Goal: Task Accomplishment & Management: Complete application form

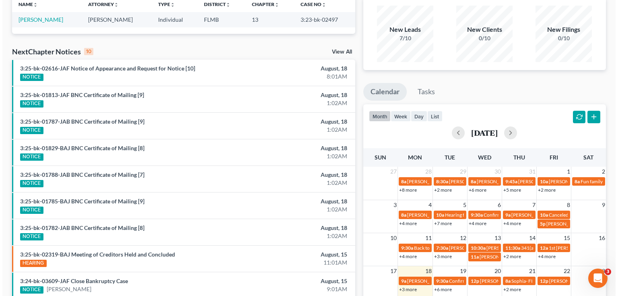
scroll to position [169, 0]
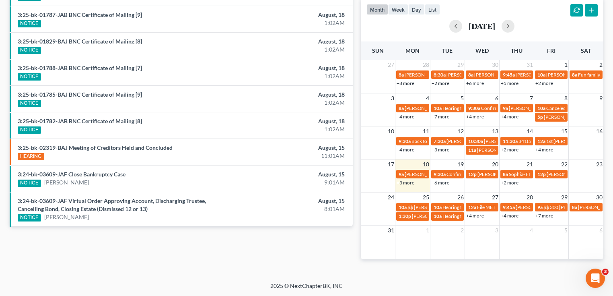
click at [509, 182] on link "+2 more" at bounding box center [510, 182] width 18 height 6
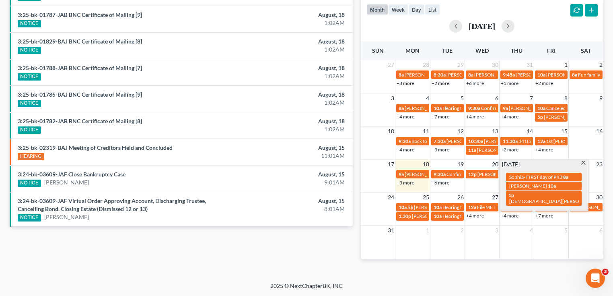
click at [496, 280] on div "Recent Cases 1 mick View All Name unfold_more expand_more expand_less Attorney …" at bounding box center [306, 73] width 613 height 418
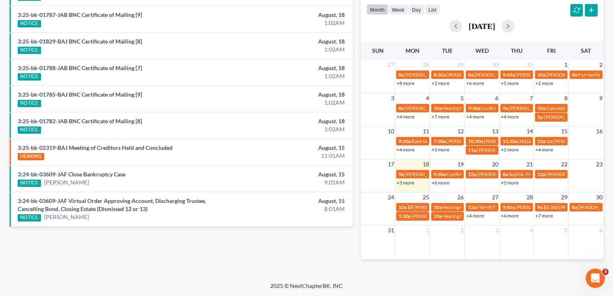
click at [472, 187] on div "17 18 19 20 21 22 23 9a Lorie Williams 352-275-6653 9:30a Confirmation hearing …" at bounding box center [482, 173] width 243 height 28
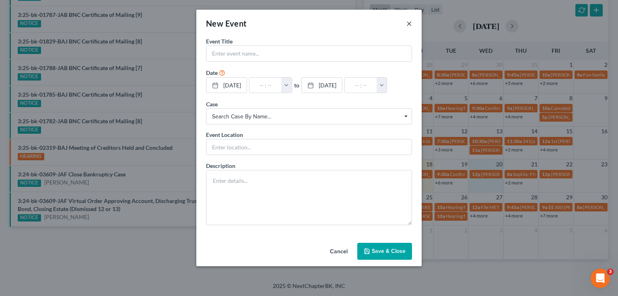
click at [409, 22] on button "×" at bounding box center [409, 24] width 6 height 10
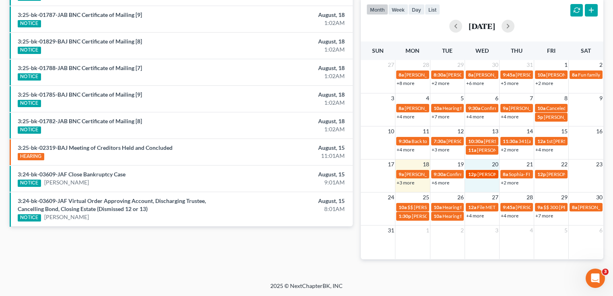
click at [484, 173] on span "[PERSON_NAME] [PHONE_NUMBER]" at bounding box center [518, 174] width 81 height 6
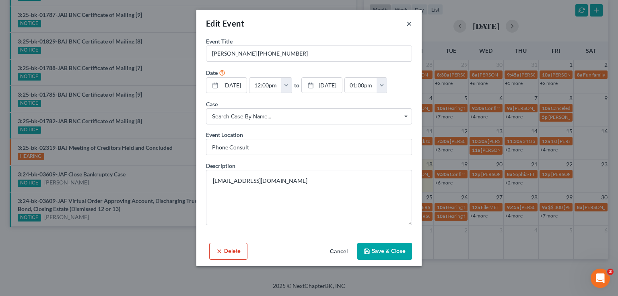
click at [408, 22] on button "×" at bounding box center [409, 24] width 6 height 10
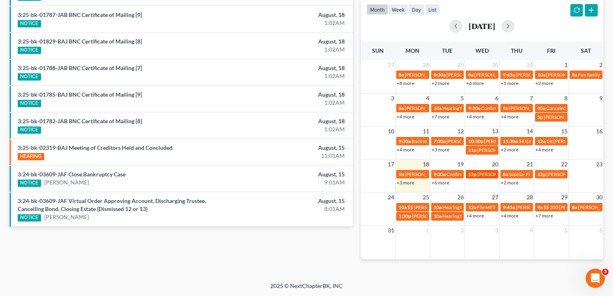
click at [484, 172] on span "[PERSON_NAME] [PHONE_NUMBER]" at bounding box center [518, 174] width 81 height 6
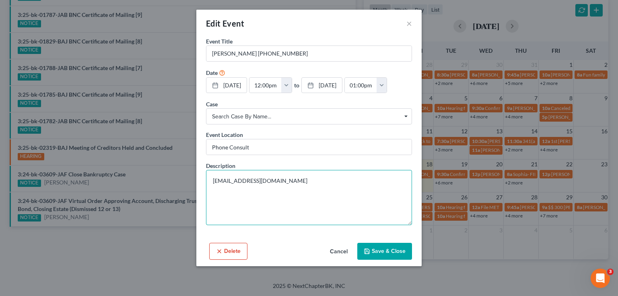
click at [308, 177] on textarea "ranecc@students.fscj.edu" at bounding box center [309, 197] width 206 height 55
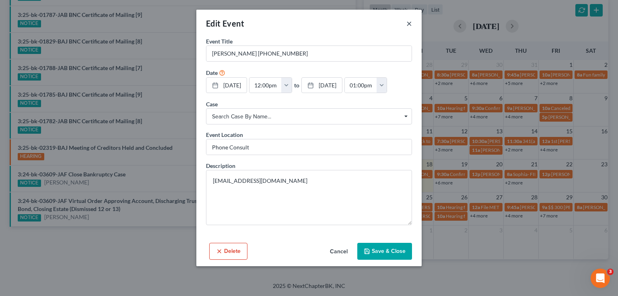
click at [407, 24] on button "×" at bounding box center [409, 24] width 6 height 10
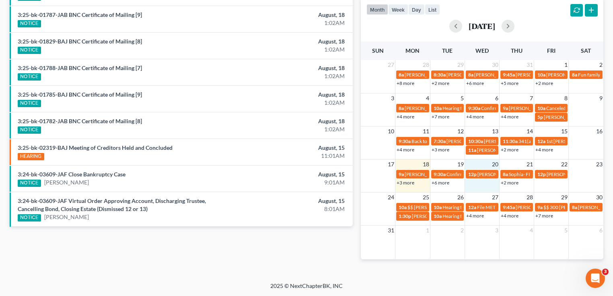
click at [485, 183] on td "12p courtney raney 904-884-0742" at bounding box center [482, 177] width 35 height 17
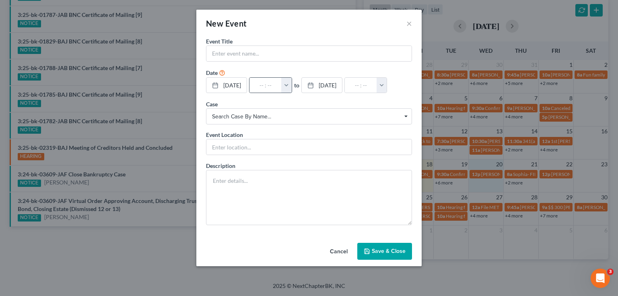
click at [292, 82] on button "button" at bounding box center [286, 85] width 10 height 15
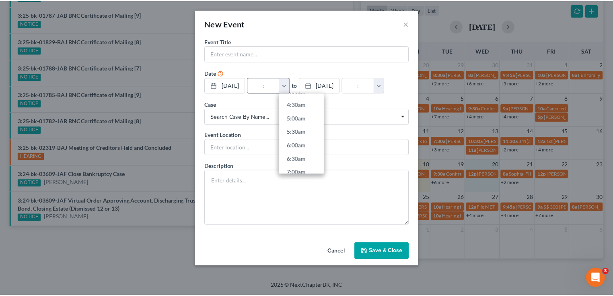
scroll to position [258, 0]
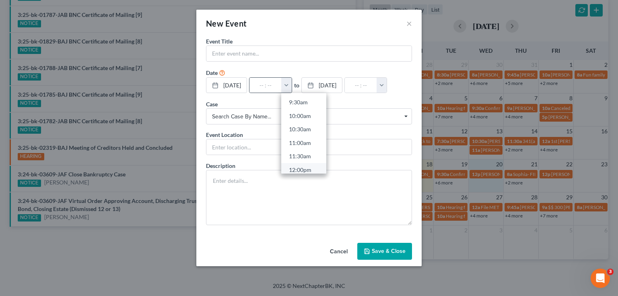
click at [313, 167] on link "12:00pm" at bounding box center [303, 170] width 45 height 14
type input "12:00pm"
type input "01:00pm"
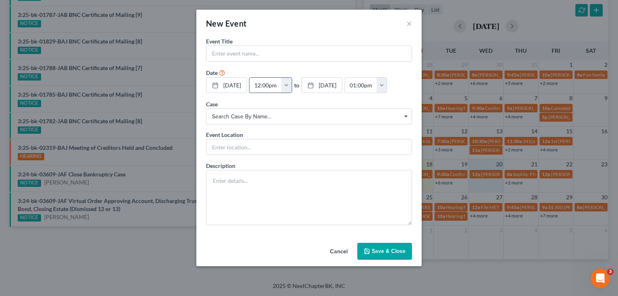
drag, startPoint x: 277, startPoint y: 87, endPoint x: 272, endPoint y: 86, distance: 5.0
click at [272, 86] on input "12:00pm" at bounding box center [265, 85] width 32 height 15
type input "12:4pm"
type input "01:00am"
type input "12:45pm"
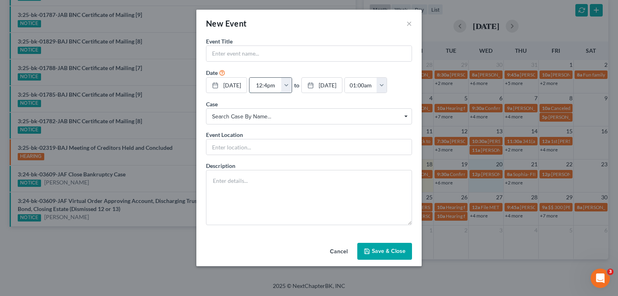
type input "01:45pm"
type input "12:45pm"
click at [270, 64] on form "Event Title * Date 8/20/2025 close Date 8/20/2025 Time 12:00 AM chevron_left Au…" at bounding box center [309, 131] width 206 height 188
click at [273, 60] on input "text" at bounding box center [308, 53] width 205 height 15
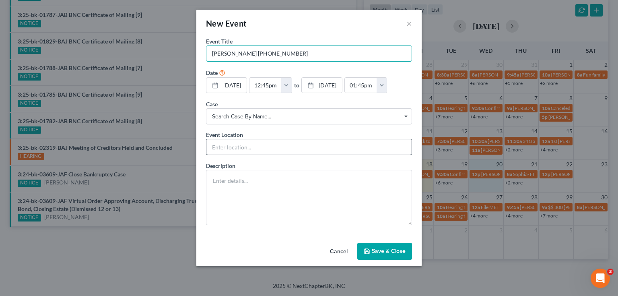
type input "Therese Westphal 818-457-7489"
drag, startPoint x: 282, startPoint y: 150, endPoint x: 301, endPoint y: 133, distance: 25.7
click at [282, 149] on input "text" at bounding box center [308, 146] width 205 height 15
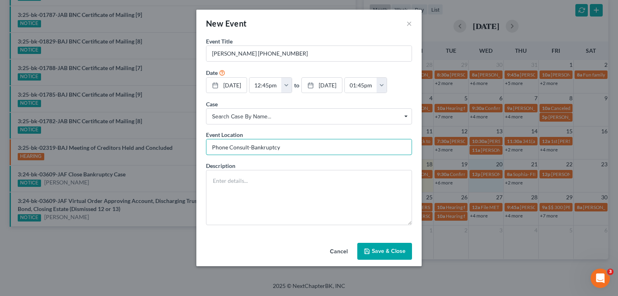
type input "Phone Consult-Bankruptcy"
click at [375, 253] on button "Save & Close" at bounding box center [384, 251] width 55 height 17
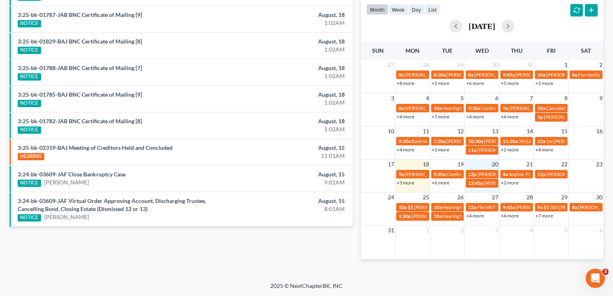
scroll to position [0, 0]
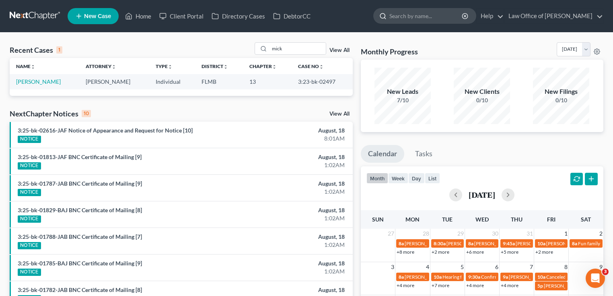
click at [430, 18] on input "search" at bounding box center [426, 15] width 74 height 15
type input "mortimer"
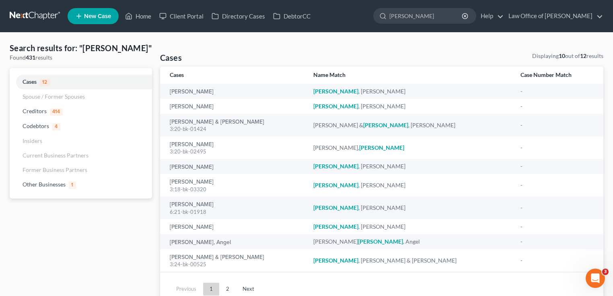
click at [37, 14] on link at bounding box center [36, 16] width 52 height 14
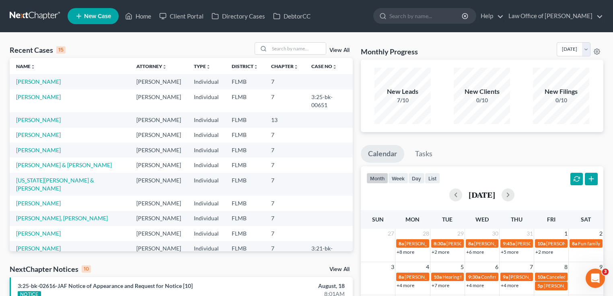
click at [132, 43] on div "Recent Cases 15 View All" at bounding box center [181, 50] width 343 height 16
click at [170, 53] on div "Recent Cases 15 View All" at bounding box center [181, 50] width 343 height 16
click at [299, 50] on input "search" at bounding box center [298, 49] width 56 height 12
type input "kuchler"
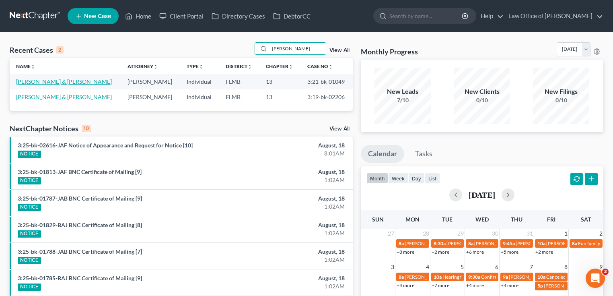
click at [37, 82] on link "Kuchler, William & Tracy" at bounding box center [64, 81] width 96 height 7
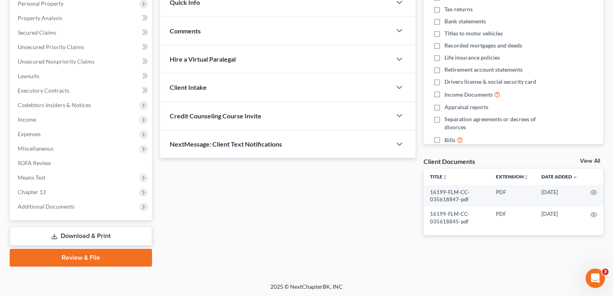
scroll to position [146, 0]
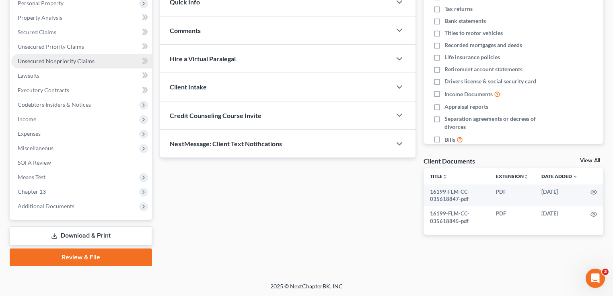
click at [53, 63] on span "Unsecured Nonpriority Claims" at bounding box center [56, 61] width 77 height 7
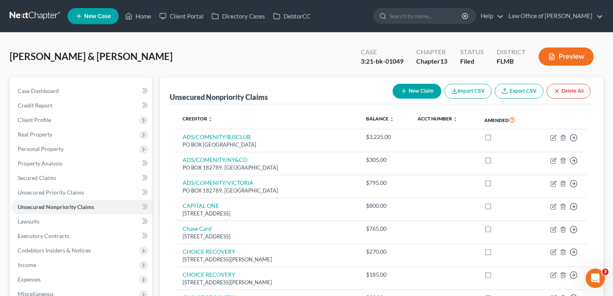
click at [172, 52] on div "Kuchler, William & Tracy Upgraded Case 3:21-bk-01049 Chapter Chapter 13 Status …" at bounding box center [307, 59] width 594 height 35
click at [158, 56] on div "Kuchler, William & Tracy Upgraded Case 3:21-bk-01049 Chapter Chapter 13 Status …" at bounding box center [307, 59] width 594 height 35
drag, startPoint x: 145, startPoint y: 61, endPoint x: 10, endPoint y: 56, distance: 134.9
click at [10, 56] on div "Kuchler, William & Tracy Upgraded Case 3:21-bk-01049 Chapter Chapter 13 Status …" at bounding box center [307, 59] width 594 height 35
click at [10, 56] on span "Kuchler, William & Tracy" at bounding box center [91, 56] width 163 height 12
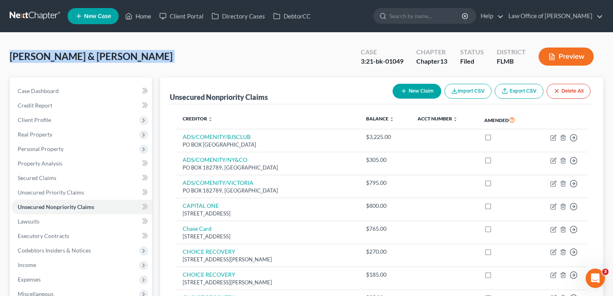
drag, startPoint x: 11, startPoint y: 56, endPoint x: 129, endPoint y: 60, distance: 118.3
click at [130, 60] on div "Kuchler, William & Tracy Upgraded Case 3:21-bk-01049 Chapter Chapter 13 Status …" at bounding box center [307, 59] width 594 height 35
click at [129, 60] on div "Kuchler, William & Tracy Upgraded Case 3:21-bk-01049 Chapter Chapter 13 Status …" at bounding box center [307, 59] width 594 height 35
drag, startPoint x: 151, startPoint y: 56, endPoint x: 9, endPoint y: 55, distance: 142.0
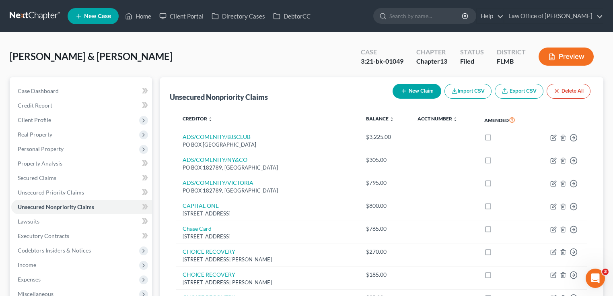
click at [247, 55] on div "Kuchler, William & Tracy Upgraded Case 3:21-bk-01049 Chapter Chapter 13 Status …" at bounding box center [307, 59] width 594 height 35
click at [39, 15] on link at bounding box center [36, 16] width 52 height 14
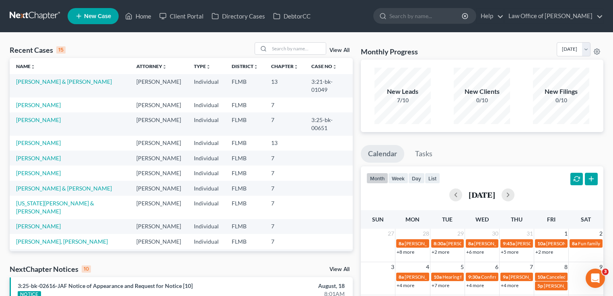
click at [39, 14] on link at bounding box center [36, 16] width 52 height 14
click at [21, 11] on link at bounding box center [36, 16] width 52 height 14
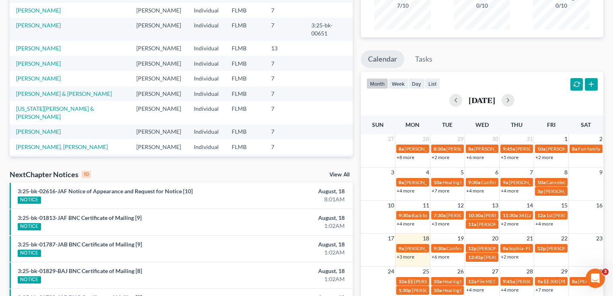
scroll to position [156, 0]
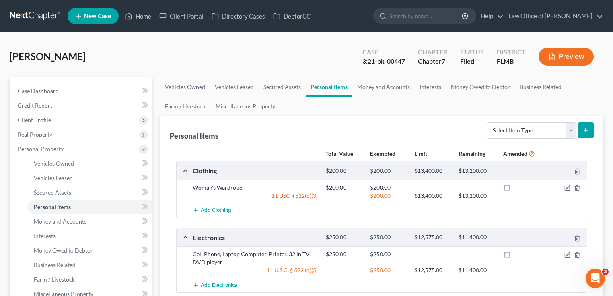
click at [91, 10] on link "New Case" at bounding box center [93, 16] width 51 height 16
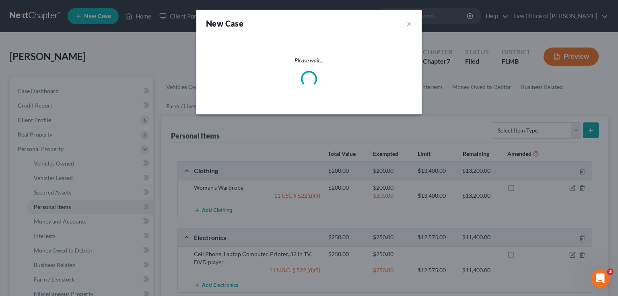
select select "15"
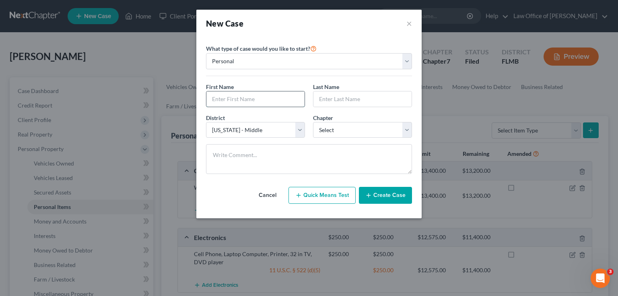
click at [268, 99] on input "text" at bounding box center [255, 98] width 98 height 15
type input "[PERSON_NAME]"
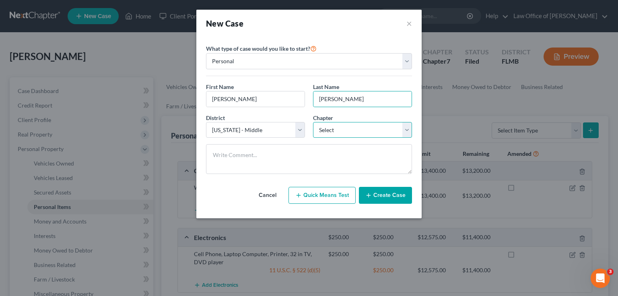
click at [339, 127] on select "Select 7 11 12 13" at bounding box center [362, 130] width 99 height 16
select select "0"
click at [313, 122] on select "Select 7 11 12 13" at bounding box center [362, 130] width 99 height 16
click at [386, 194] on button "Create Case" at bounding box center [385, 195] width 53 height 17
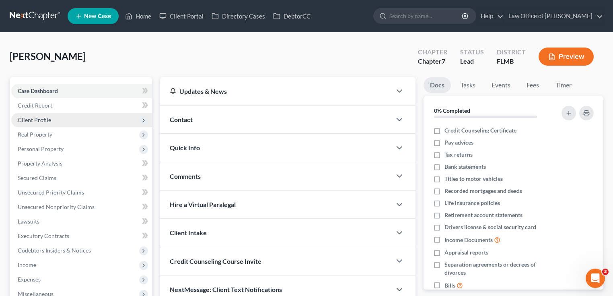
click at [56, 122] on span "Client Profile" at bounding box center [81, 120] width 141 height 14
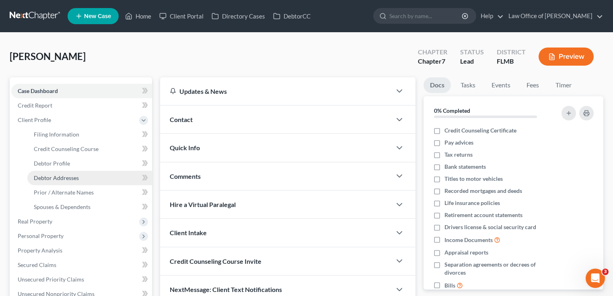
click at [61, 176] on span "Debtor Addresses" at bounding box center [56, 177] width 45 height 7
select select "0"
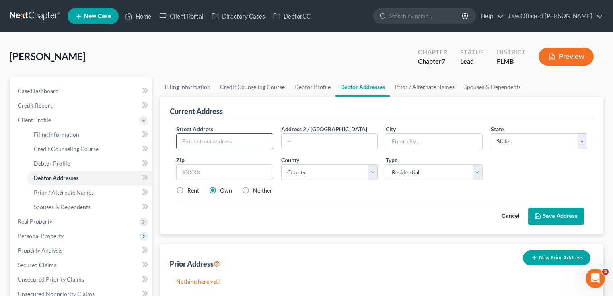
click at [245, 138] on input "text" at bounding box center [225, 141] width 96 height 15
type input "3880 Volley Drive"
type input "32277"
type input "Jacksonville"
select select "9"
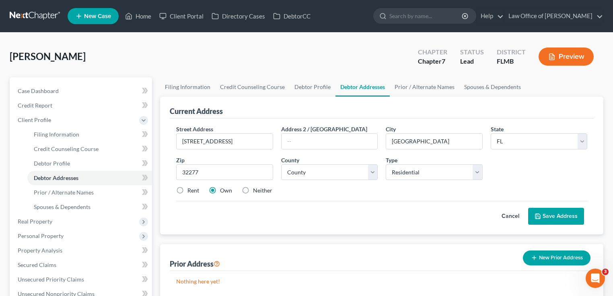
click at [182, 183] on div "Street Address * 3880 Volley Drive Address 2 / PO Box City * Jacksonville State…" at bounding box center [381, 163] width 419 height 76
click at [187, 190] on label "Rent" at bounding box center [193, 190] width 12 height 8
click at [191, 190] on input "Rent" at bounding box center [193, 188] width 5 height 5
radio input "true"
click at [348, 206] on div "Cancel Save Address" at bounding box center [381, 213] width 411 height 24
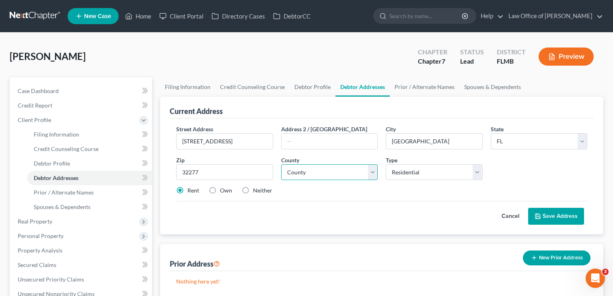
click at [357, 168] on select "County Alachua County Baker County Bay County Bradford County Brevard County Br…" at bounding box center [329, 172] width 97 height 16
select select "14"
click at [281, 164] on select "County Alachua County Baker County Bay County Bradford County Brevard County Br…" at bounding box center [329, 172] width 97 height 16
click at [341, 187] on div "Rent Own Neither" at bounding box center [381, 190] width 419 height 8
click at [556, 220] on button "Save Address" at bounding box center [556, 216] width 56 height 17
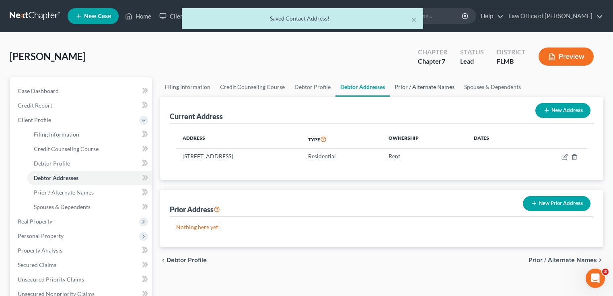
click at [418, 87] on link "Prior / Alternate Names" at bounding box center [425, 86] width 70 height 19
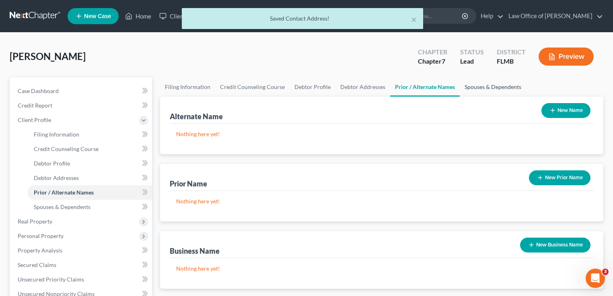
click at [498, 84] on link "Spouses & Dependents" at bounding box center [493, 86] width 66 height 19
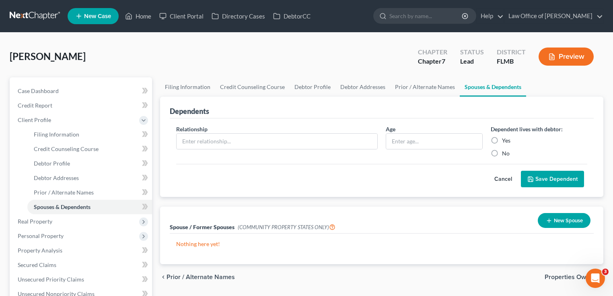
click at [56, 35] on div "Mortimer, Anthony Upgraded Chapter Chapter 7 Status Lead District FLMB Preview …" at bounding box center [306, 267] width 613 height 468
click at [33, 16] on link at bounding box center [36, 16] width 52 height 14
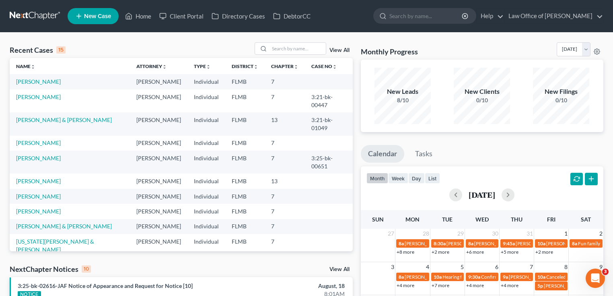
click at [46, 79] on link "[PERSON_NAME]" at bounding box center [38, 81] width 45 height 7
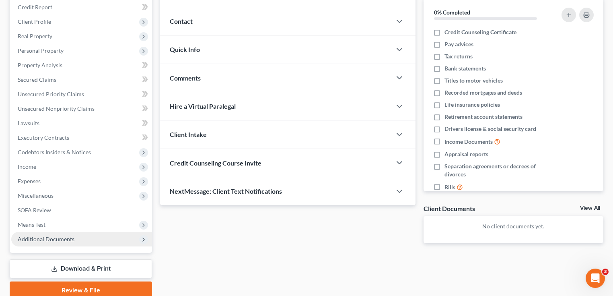
scroll to position [131, 0]
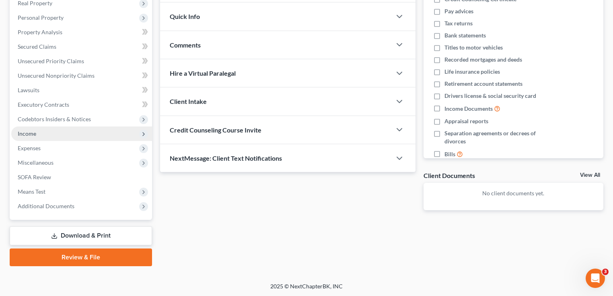
click at [43, 136] on span "Income" at bounding box center [81, 133] width 141 height 14
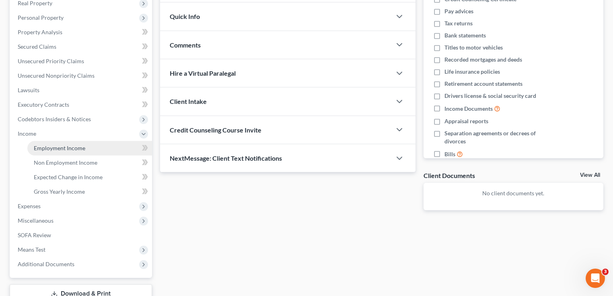
click at [42, 145] on span "Employment Income" at bounding box center [60, 147] width 52 height 7
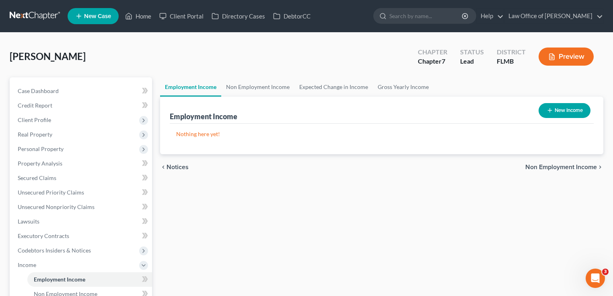
click at [582, 101] on div "New Income" at bounding box center [565, 110] width 58 height 21
click at [576, 108] on button "New Income" at bounding box center [565, 110] width 52 height 15
select select "0"
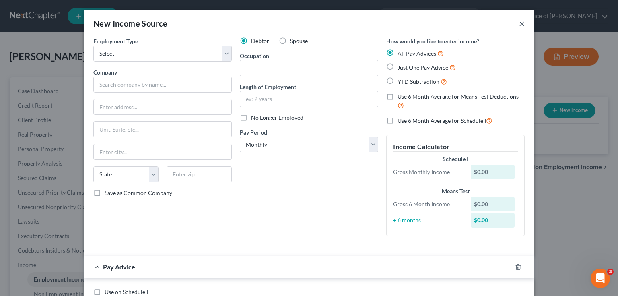
click at [519, 24] on button "×" at bounding box center [522, 24] width 6 height 10
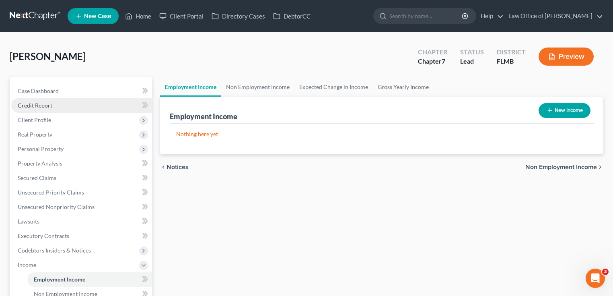
click at [69, 108] on link "Credit Report" at bounding box center [81, 105] width 141 height 14
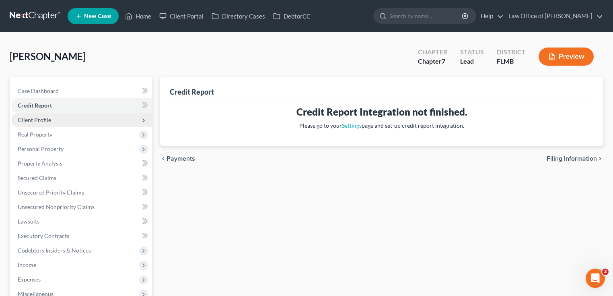
click at [65, 118] on span "Client Profile" at bounding box center [81, 120] width 141 height 14
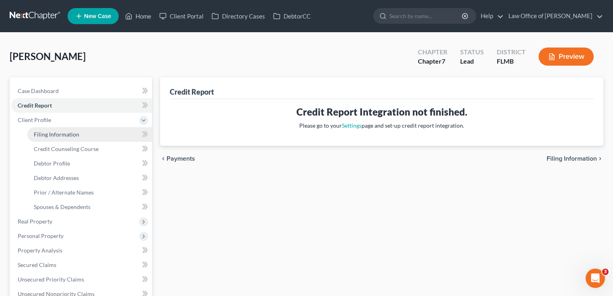
click at [59, 139] on link "Filing Information" at bounding box center [89, 134] width 125 height 14
select select "1"
select select "0"
select select "9"
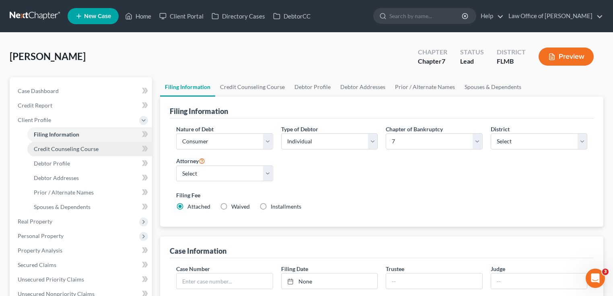
click at [66, 148] on span "Credit Counseling Course" at bounding box center [66, 148] width 65 height 7
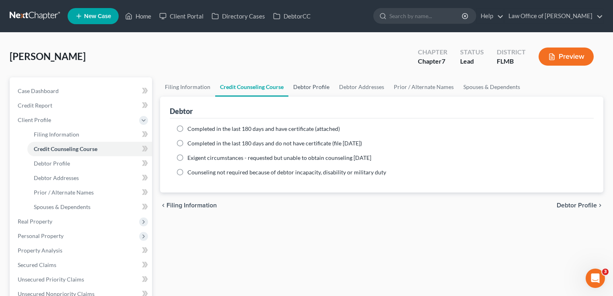
click at [315, 87] on link "Debtor Profile" at bounding box center [311, 86] width 46 height 19
select select "0"
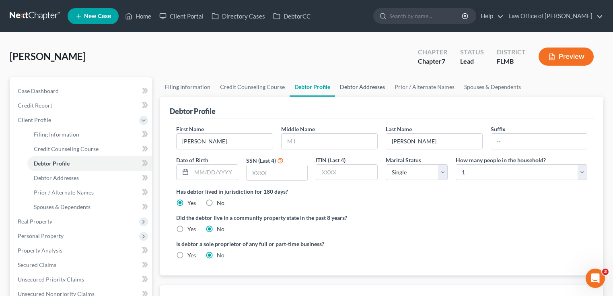
click at [367, 87] on link "Debtor Addresses" at bounding box center [362, 86] width 55 height 19
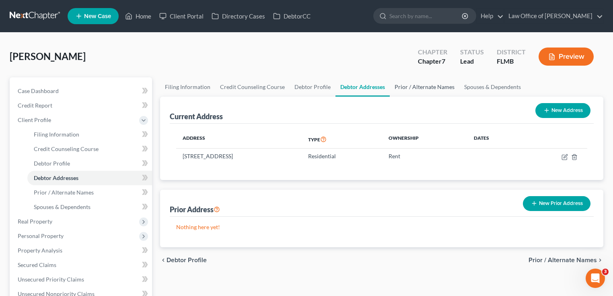
click at [415, 88] on link "Prior / Alternate Names" at bounding box center [425, 86] width 70 height 19
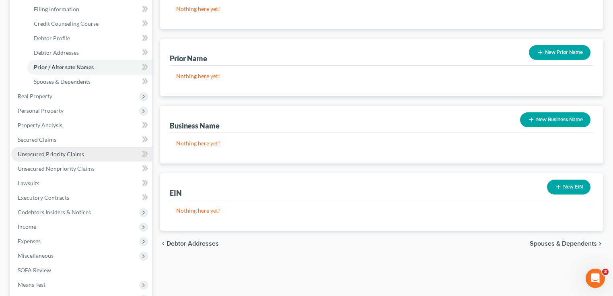
scroll to position [161, 0]
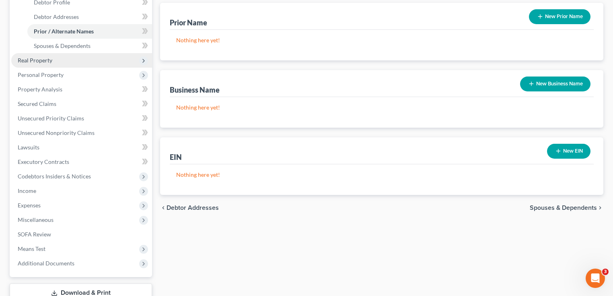
click at [43, 61] on span "Real Property" at bounding box center [35, 60] width 35 height 7
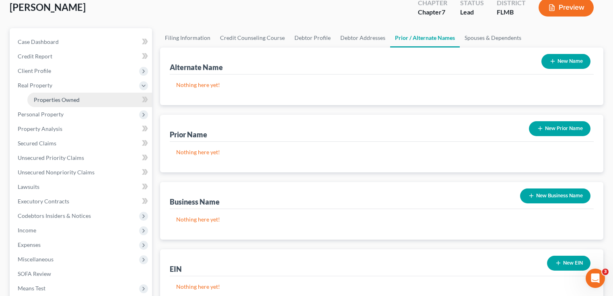
click at [49, 98] on span "Properties Owned" at bounding box center [57, 99] width 46 height 7
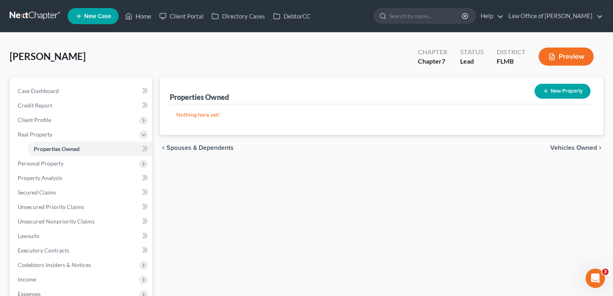
click at [554, 84] on button "New Property" at bounding box center [563, 91] width 56 height 15
select select "9"
select select "0"
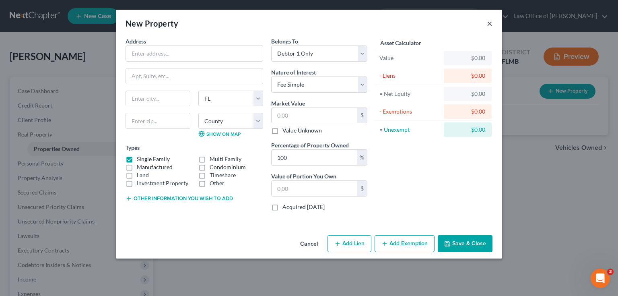
click at [491, 25] on button "×" at bounding box center [490, 24] width 6 height 10
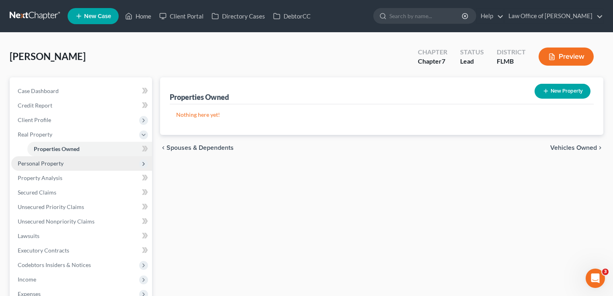
click at [47, 160] on span "Personal Property" at bounding box center [41, 163] width 46 height 7
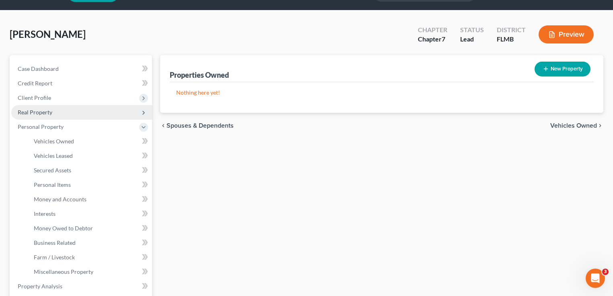
scroll to position [19, 0]
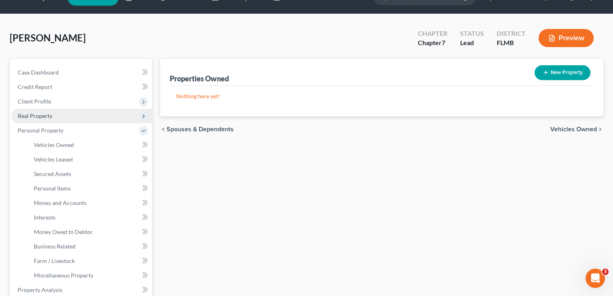
click at [47, 117] on span "Real Property" at bounding box center [35, 115] width 35 height 7
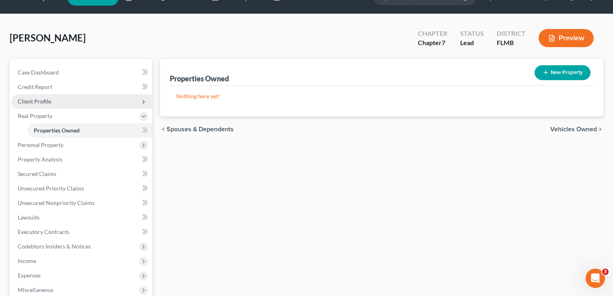
click at [58, 103] on span "Client Profile" at bounding box center [81, 101] width 141 height 14
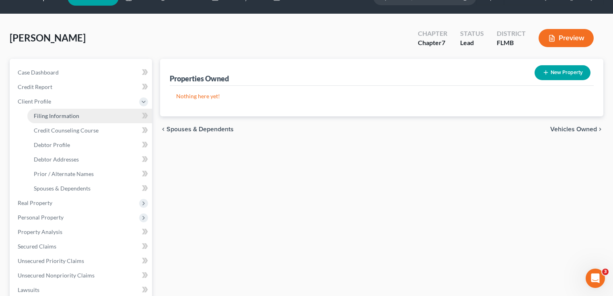
click at [60, 113] on span "Filing Information" at bounding box center [56, 115] width 45 height 7
select select "1"
select select "0"
select select "15"
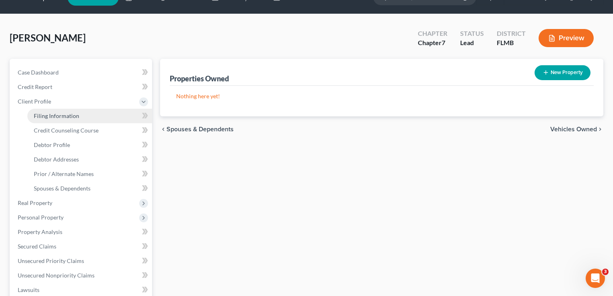
select select "0"
select select "9"
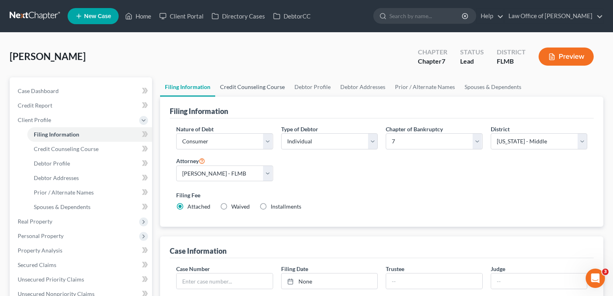
click at [235, 83] on link "Credit Counseling Course" at bounding box center [252, 86] width 74 height 19
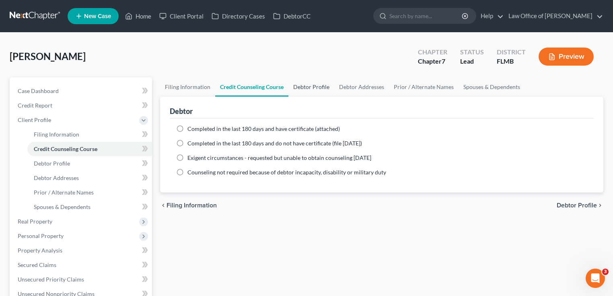
click at [309, 85] on link "Debtor Profile" at bounding box center [311, 86] width 46 height 19
select select "0"
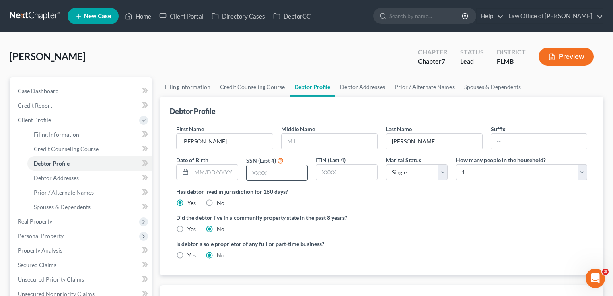
click at [271, 176] on input "text" at bounding box center [277, 172] width 61 height 15
click at [217, 40] on div "Mortimer, Anthony Upgraded Chapter Chapter 7 Status Lead District FLMB Preview …" at bounding box center [306, 267] width 613 height 468
click at [284, 170] on input "text" at bounding box center [277, 172] width 61 height 15
type input "2431"
drag, startPoint x: 441, startPoint y: 184, endPoint x: 435, endPoint y: 185, distance: 5.5
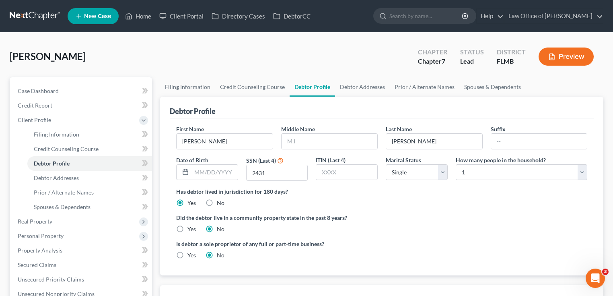
click at [440, 184] on div "First Name Anthony Middle Name Last Name Mortimer Suffix Date of Birth SSN (Las…" at bounding box center [381, 156] width 419 height 62
click at [470, 169] on select "Select 1 2 3 4 5 6 7 8 9 10 11 12 13 14 15 16 17 18 19 20" at bounding box center [522, 172] width 132 height 16
click at [455, 205] on div "Has debtor lived in jurisdiction for 180 days? Yes No Debtor must reside in jur…" at bounding box center [381, 197] width 411 height 20
click at [348, 90] on link "Debtor Addresses" at bounding box center [362, 86] width 55 height 19
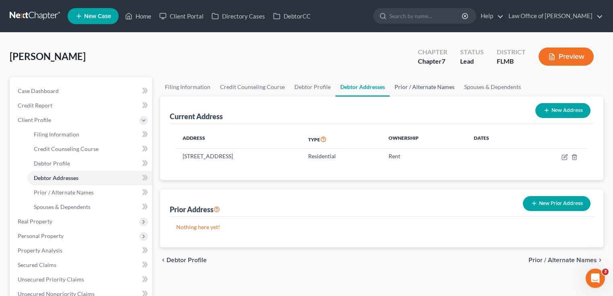
click at [397, 91] on link "Prior / Alternate Names" at bounding box center [425, 86] width 70 height 19
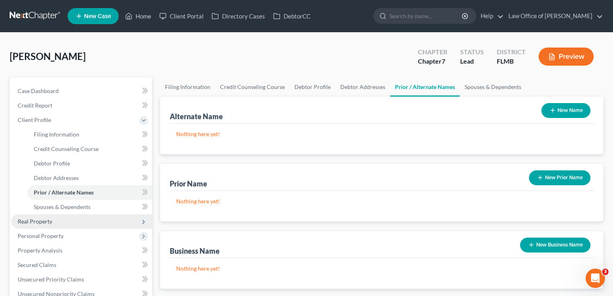
click at [68, 221] on span "Real Property" at bounding box center [81, 221] width 141 height 14
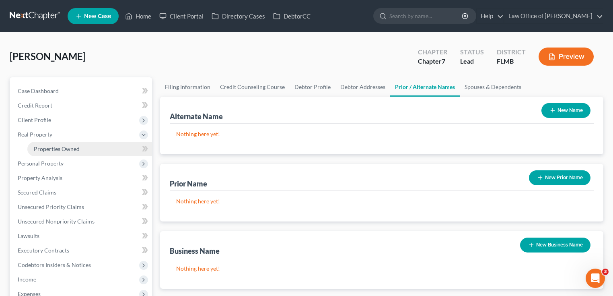
click at [45, 153] on link "Properties Owned" at bounding box center [89, 149] width 125 height 14
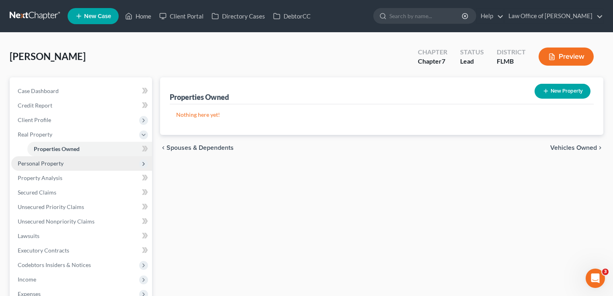
click at [54, 164] on span "Personal Property" at bounding box center [41, 163] width 46 height 7
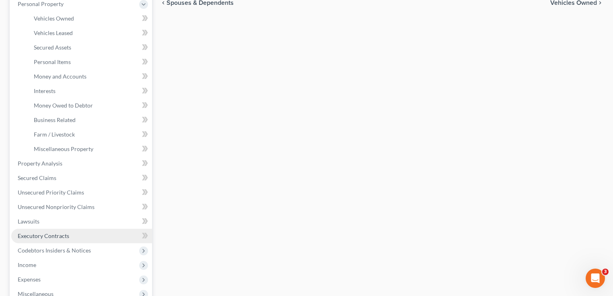
scroll to position [225, 0]
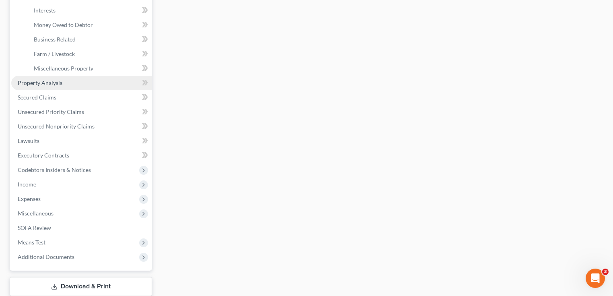
click at [52, 82] on span "Property Analysis" at bounding box center [40, 82] width 45 height 7
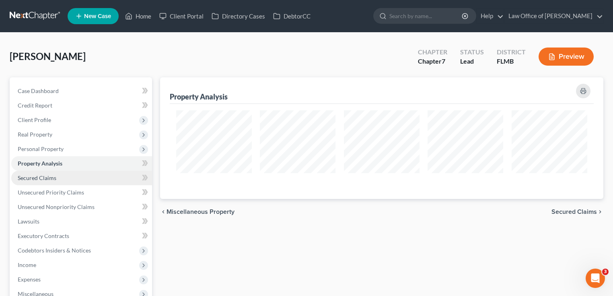
click at [72, 177] on link "Secured Claims" at bounding box center [81, 178] width 141 height 14
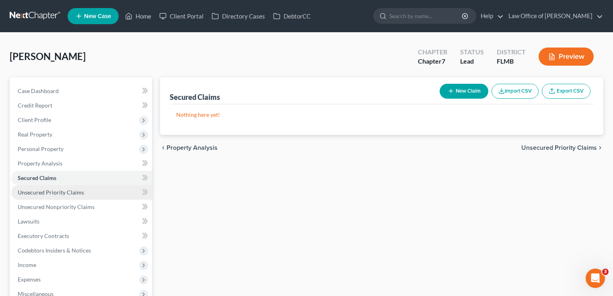
click at [71, 192] on span "Unsecured Priority Claims" at bounding box center [51, 192] width 66 height 7
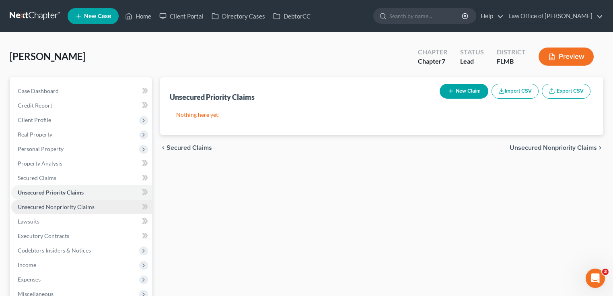
click at [76, 208] on span "Unsecured Nonpriority Claims" at bounding box center [56, 206] width 77 height 7
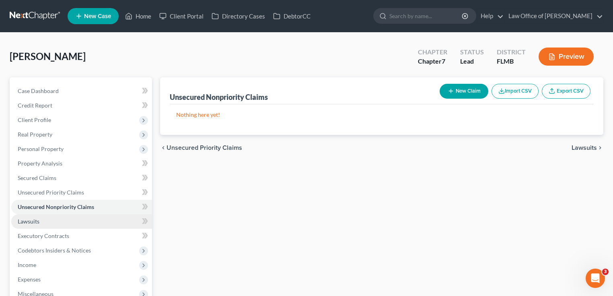
click at [110, 220] on link "Lawsuits" at bounding box center [81, 221] width 141 height 14
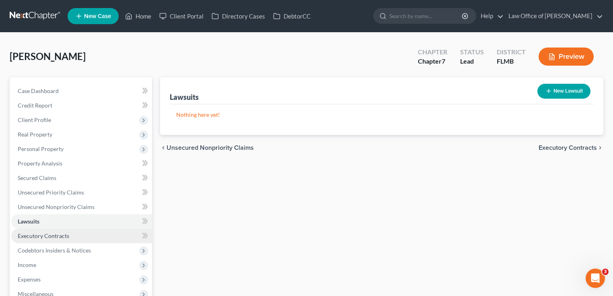
click at [101, 234] on link "Executory Contracts" at bounding box center [81, 236] width 141 height 14
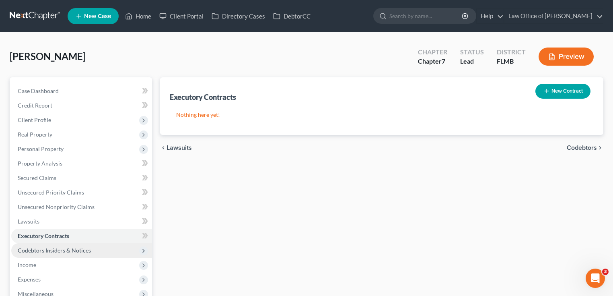
click at [97, 246] on span "Codebtors Insiders & Notices" at bounding box center [81, 250] width 141 height 14
click at [448, 15] on input "search" at bounding box center [426, 15] width 74 height 15
type input "mick"
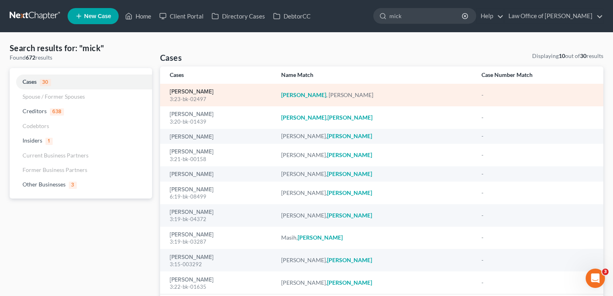
click at [182, 90] on link "[PERSON_NAME]" at bounding box center [192, 92] width 44 height 6
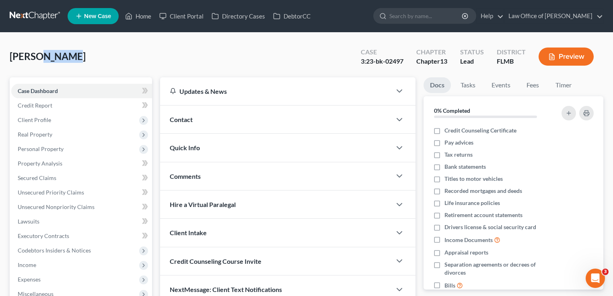
drag, startPoint x: 125, startPoint y: 54, endPoint x: 35, endPoint y: 56, distance: 89.7
click at [35, 56] on div "Mick, Landon Upgraded Case 3:23-bk-02497 Chapter Chapter 13 Status Lead Distric…" at bounding box center [307, 59] width 594 height 35
click at [35, 56] on span "[PERSON_NAME]" at bounding box center [48, 56] width 76 height 12
drag, startPoint x: 35, startPoint y: 56, endPoint x: 71, endPoint y: 56, distance: 35.4
click at [71, 56] on div "Mick, Landon Upgraded Case 3:23-bk-02497 Chapter Chapter 13 Status Lead Distric…" at bounding box center [307, 59] width 594 height 35
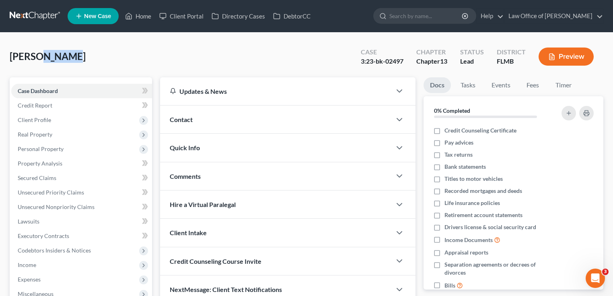
click at [70, 57] on div "Mick, Landon Upgraded Case 3:23-bk-02497 Chapter Chapter 13 Status Lead Distric…" at bounding box center [307, 59] width 594 height 35
drag, startPoint x: 70, startPoint y: 57, endPoint x: 45, endPoint y: 56, distance: 25.0
click at [45, 56] on div "Mick, Landon Upgraded Case 3:23-bk-02497 Chapter Chapter 13 Status Lead Distric…" at bounding box center [307, 59] width 594 height 35
click at [45, 56] on span "[PERSON_NAME]" at bounding box center [48, 56] width 76 height 12
drag, startPoint x: 69, startPoint y: 56, endPoint x: 34, endPoint y: 61, distance: 35.3
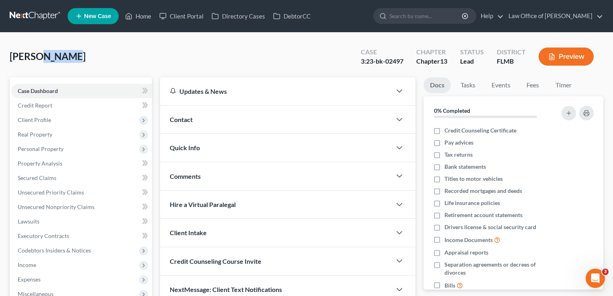
click at [34, 61] on div "Mick, Landon Upgraded Case 3:23-bk-02497 Chapter Chapter 13 Status Lead Distric…" at bounding box center [307, 59] width 594 height 35
click at [37, 56] on span "[PERSON_NAME]" at bounding box center [48, 56] width 76 height 12
drag, startPoint x: 36, startPoint y: 56, endPoint x: 72, endPoint y: 58, distance: 36.6
click at [72, 58] on div "Mick, Landon Upgraded Case 3:23-bk-02497 Chapter Chapter 13 Status Lead Distric…" at bounding box center [307, 59] width 594 height 35
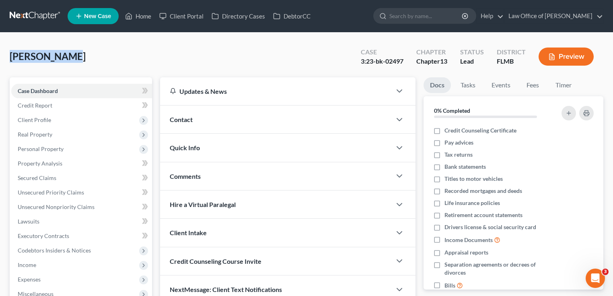
drag, startPoint x: 80, startPoint y: 57, endPoint x: 13, endPoint y: 57, distance: 67.2
click at [13, 57] on div "Mick, Landon Upgraded Case 3:23-bk-02497 Chapter Chapter 13 Status Lead Distric…" at bounding box center [307, 59] width 594 height 35
click at [13, 56] on span "[PERSON_NAME]" at bounding box center [48, 56] width 76 height 12
click at [37, 14] on link at bounding box center [36, 16] width 52 height 14
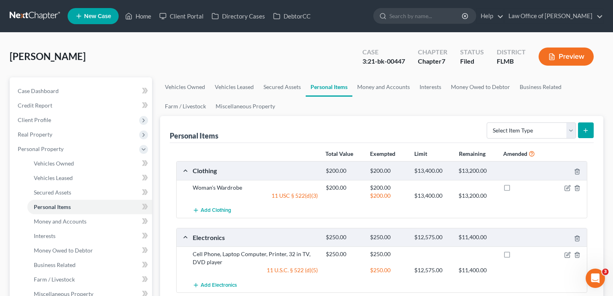
click at [36, 16] on link at bounding box center [36, 16] width 52 height 14
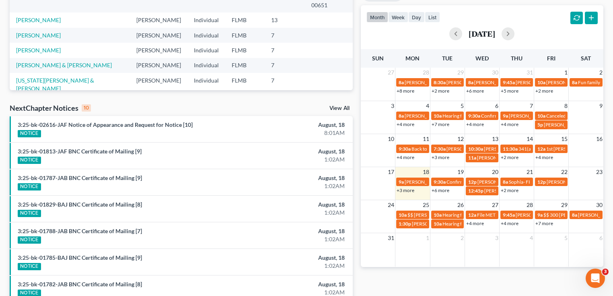
scroll to position [285, 0]
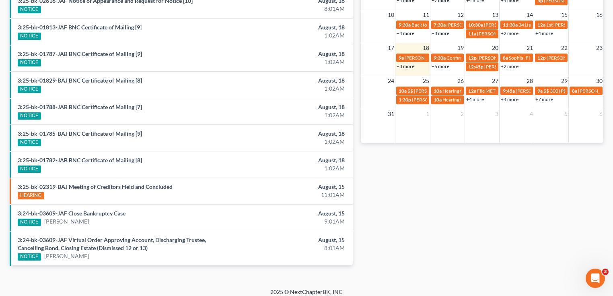
click at [405, 66] on link "+3 more" at bounding box center [406, 66] width 18 height 6
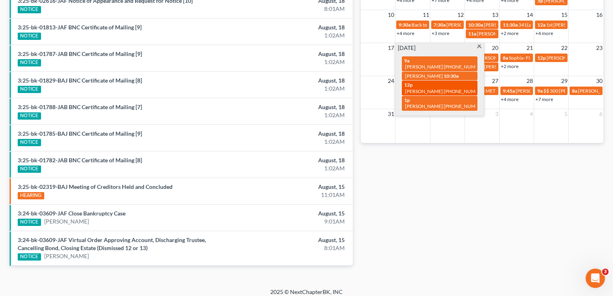
click at [416, 88] on span "[PERSON_NAME] [PHONE_NUMBER]" at bounding box center [445, 91] width 81 height 6
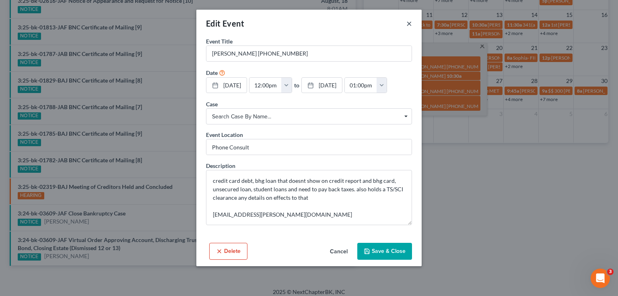
click at [408, 23] on button "×" at bounding box center [409, 24] width 6 height 10
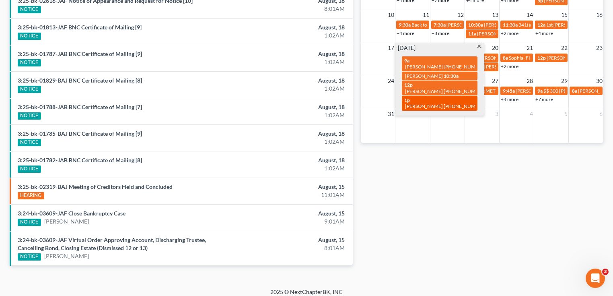
click at [441, 97] on div "1p [PERSON_NAME] [PHONE_NUMBER]" at bounding box center [439, 103] width 71 height 12
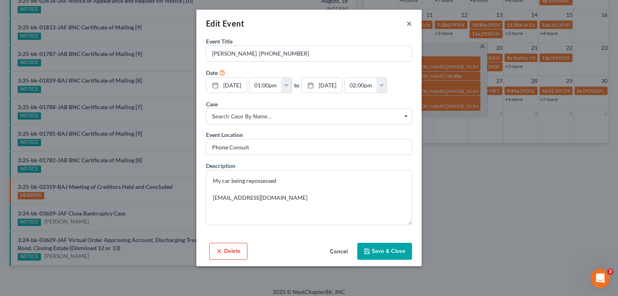
click at [409, 23] on button "×" at bounding box center [409, 24] width 6 height 10
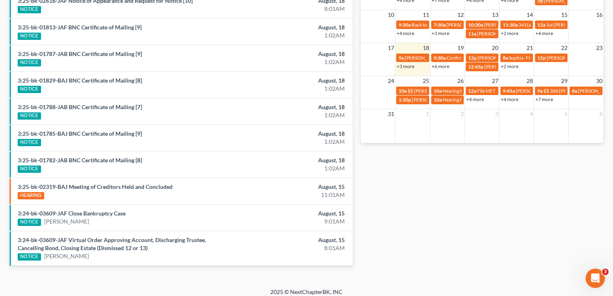
click at [471, 212] on div "Monthly Progress Bankruptcy Bankruptcy [DATE] [DATE] [DATE] [DATE] [DATE] [DATE…" at bounding box center [482, 17] width 251 height 521
click at [437, 64] on link "+6 more" at bounding box center [441, 66] width 18 height 6
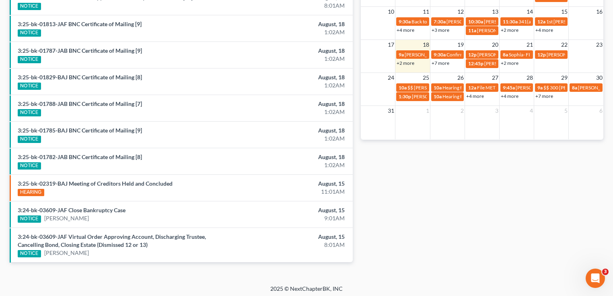
click at [403, 63] on link "+2 more" at bounding box center [406, 63] width 18 height 6
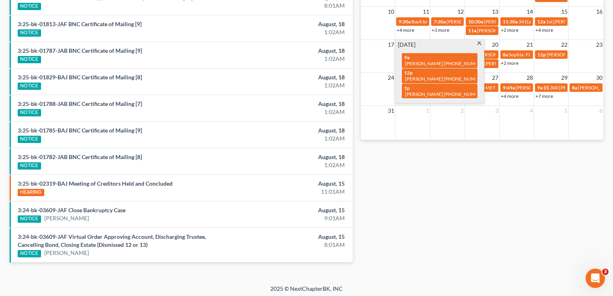
click at [413, 203] on div "Monthly Progress Bankruptcy Bankruptcy [DATE] [DATE] [DATE] [DATE] [DATE] [DATE…" at bounding box center [482, 14] width 251 height 521
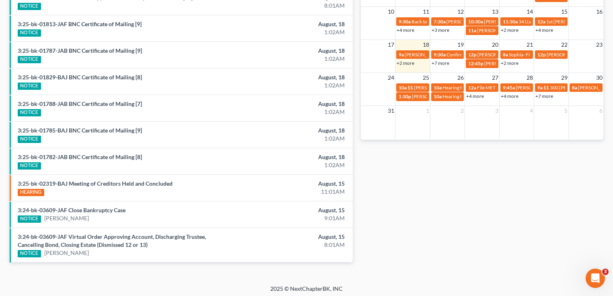
click at [441, 62] on link "+7 more" at bounding box center [441, 63] width 18 height 6
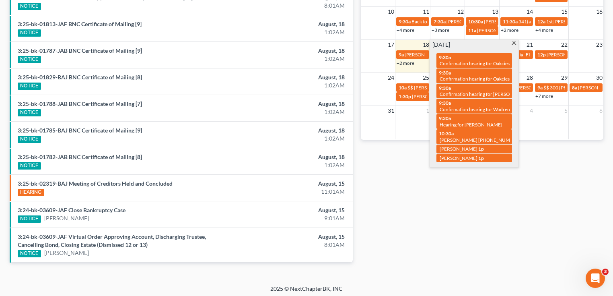
click at [475, 209] on div "Monthly Progress Bankruptcy Bankruptcy [DATE] [DATE] [DATE] [DATE] [DATE] [DATE…" at bounding box center [482, 14] width 251 height 521
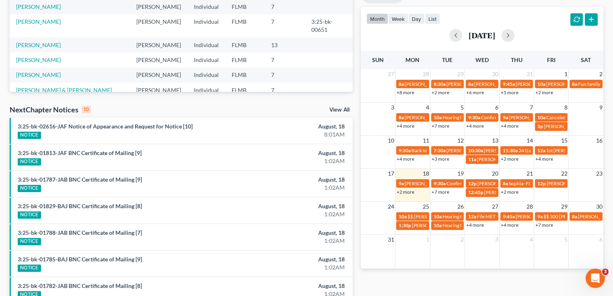
scroll to position [159, 0]
click at [515, 191] on link "+2 more" at bounding box center [510, 192] width 18 height 6
click at [518, 280] on div "Monthly Progress Bankruptcy Bankruptcy [DATE] [DATE] [DATE] [DATE] [DATE] [DATE…" at bounding box center [482, 143] width 251 height 521
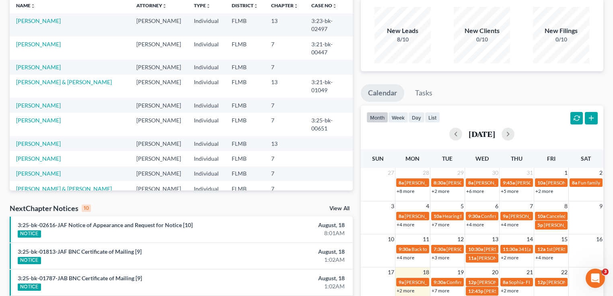
scroll to position [0, 0]
